Goal: Task Accomplishment & Management: Use online tool/utility

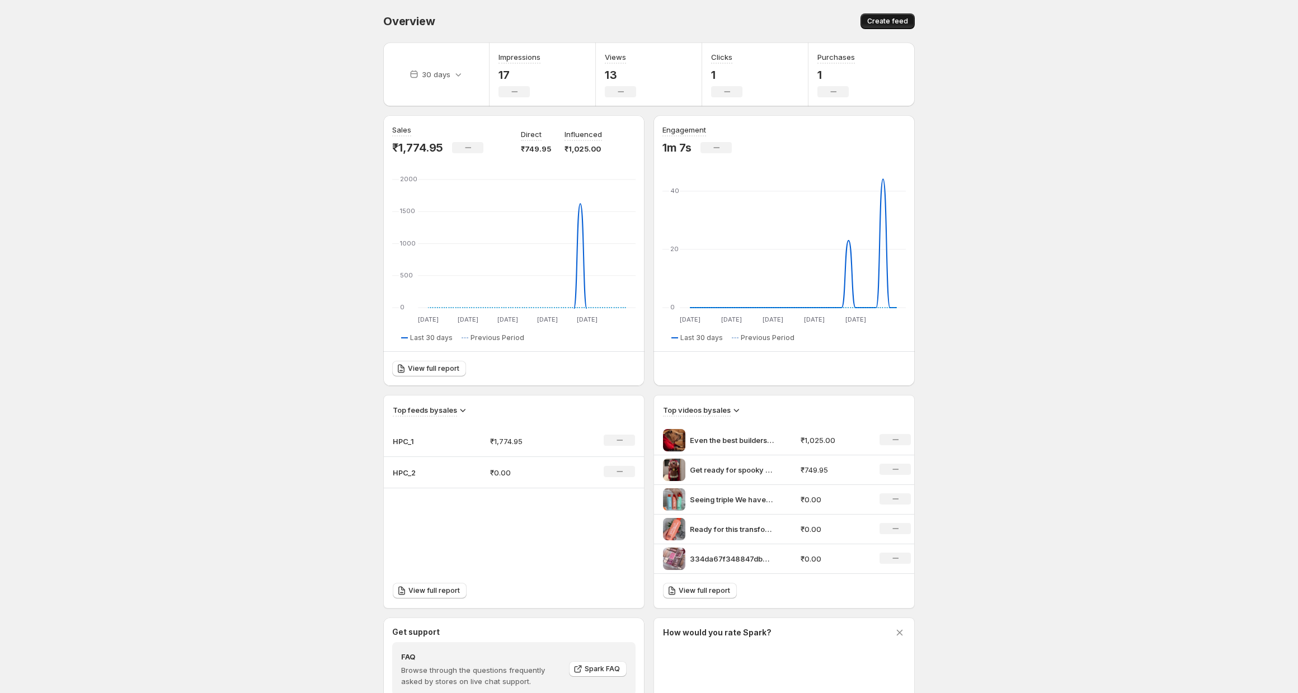
click at [886, 22] on span "Create feed" at bounding box center [887, 21] width 41 height 9
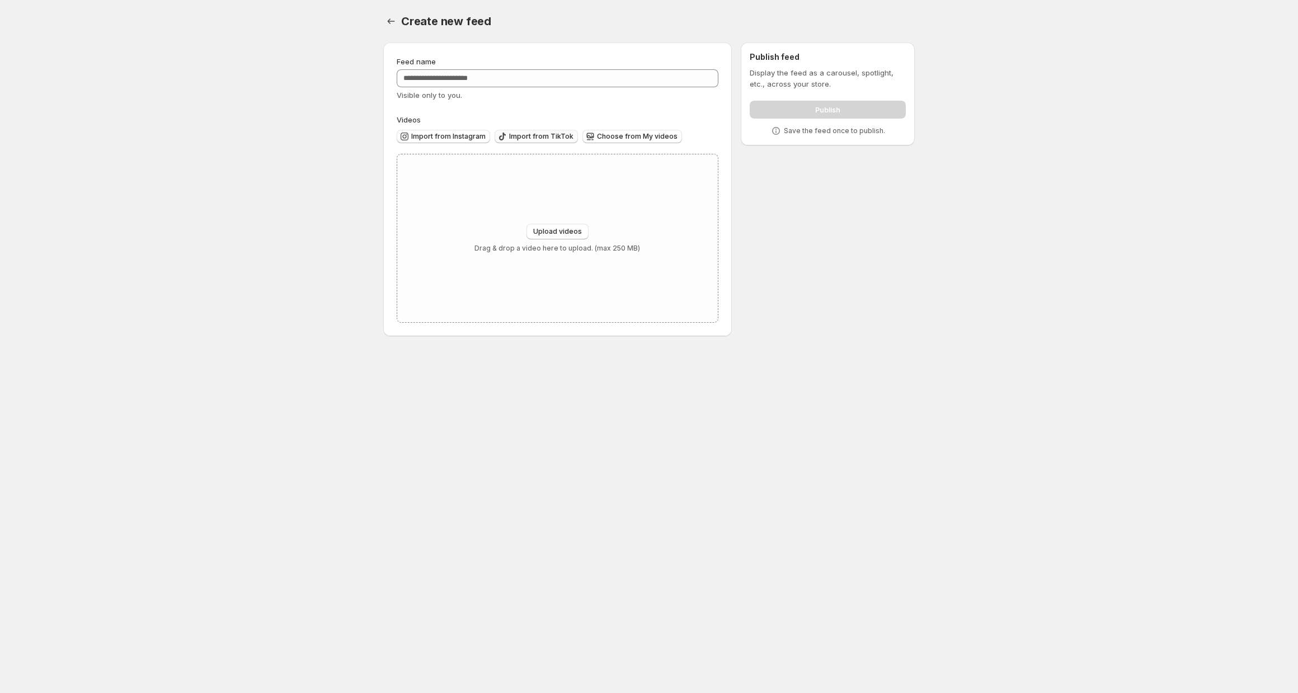
click at [526, 142] on button "Import from TikTok" at bounding box center [536, 136] width 83 height 13
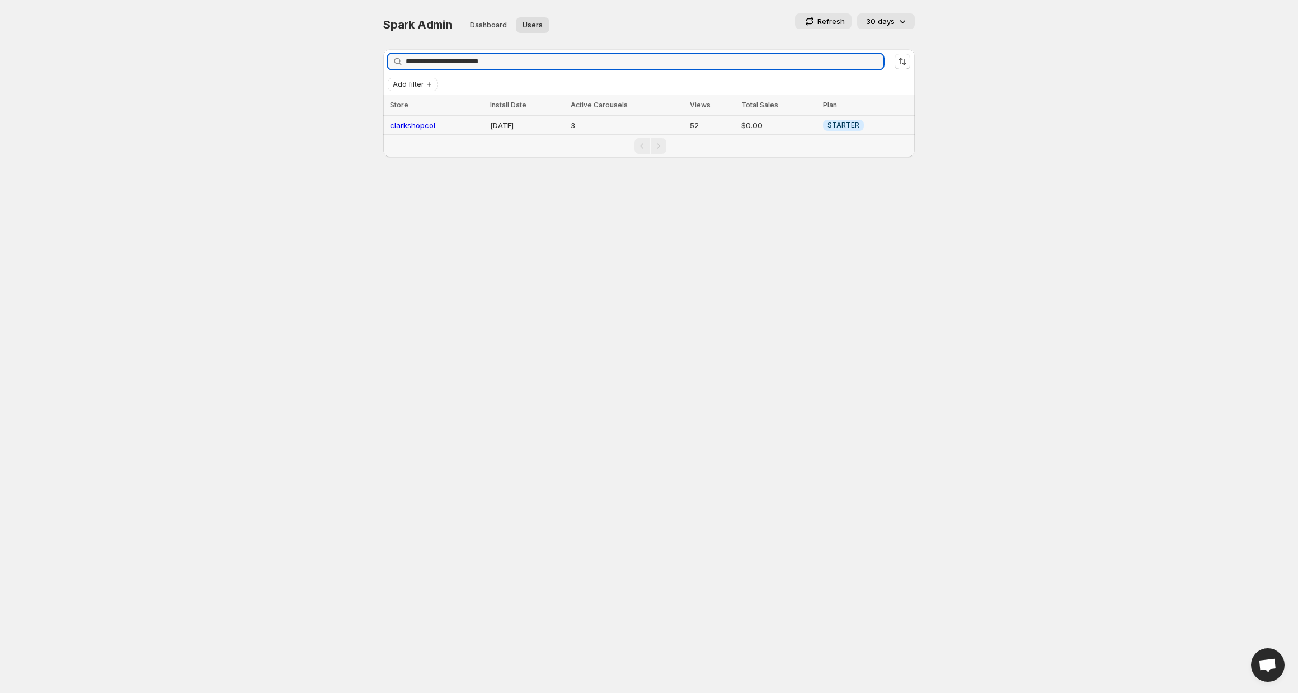
type input "**********"
click at [414, 125] on link "clarkshopcol" at bounding box center [412, 125] width 45 height 9
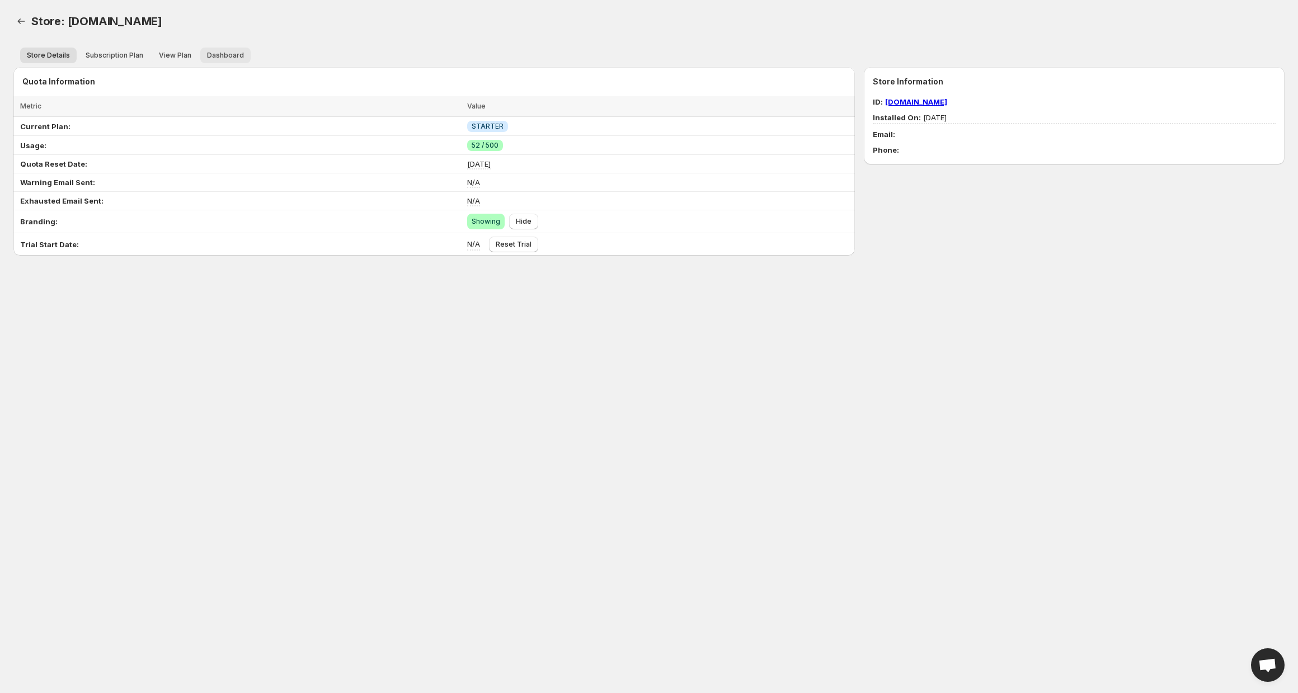
click at [235, 52] on span "Dashboard" at bounding box center [225, 55] width 37 height 9
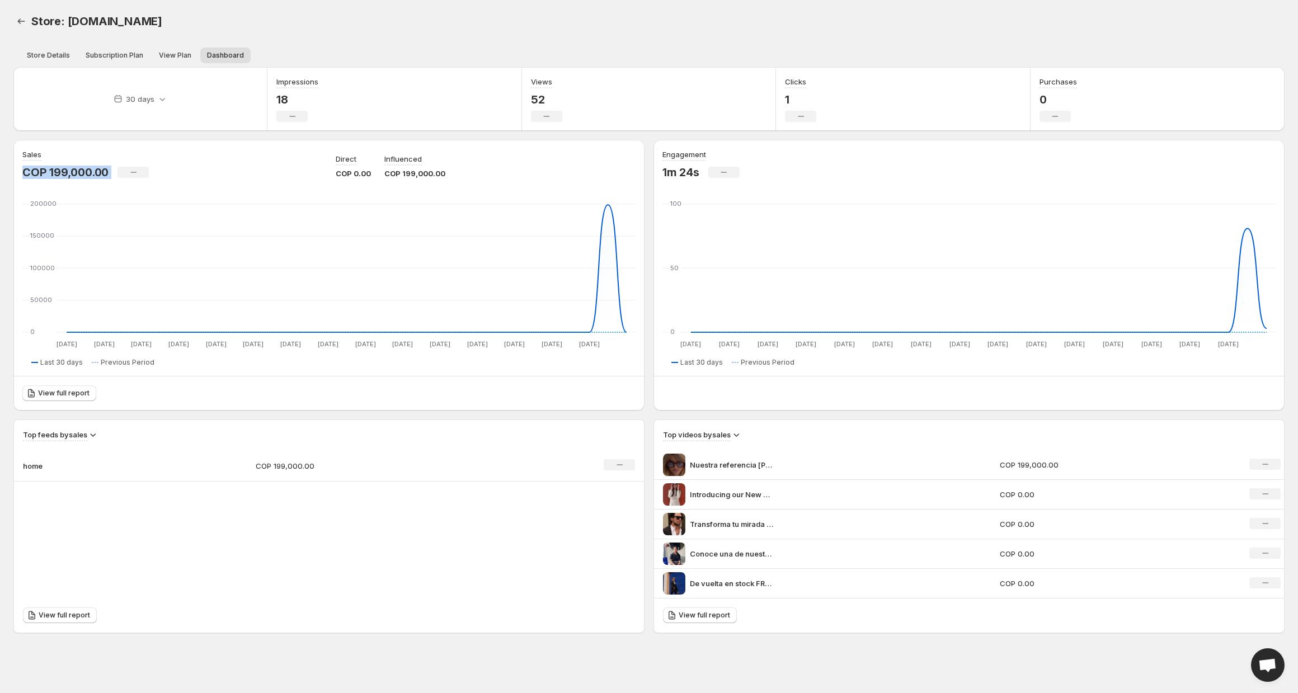
drag, startPoint x: 115, startPoint y: 170, endPoint x: -3, endPoint y: 176, distance: 117.6
click at [0, 176] on html "Home Feeds Videos Subscription Settings Store: clarkshopcol.myshopify.com. This…" at bounding box center [649, 346] width 1298 height 693
copy div "COP 199,000.00 No change"
